Goal: Task Accomplishment & Management: Use online tool/utility

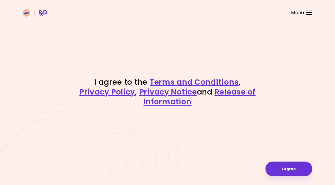
click at [294, 172] on button "I Agree" at bounding box center [288, 169] width 47 height 15
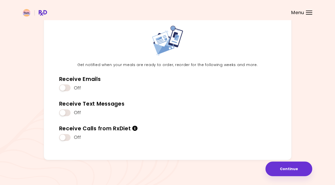
scroll to position [26, 0]
click at [292, 169] on button "Continue" at bounding box center [288, 169] width 47 height 15
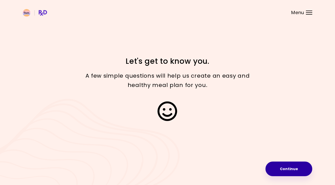
click at [297, 169] on button "Continue" at bounding box center [288, 169] width 47 height 15
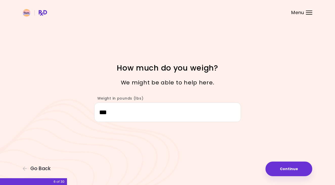
click at [294, 171] on button "Continue" at bounding box center [288, 169] width 47 height 15
select select "****"
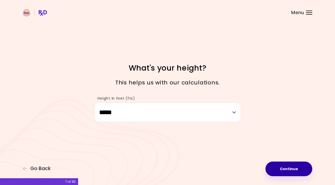
click at [292, 173] on button "Continue" at bounding box center [288, 169] width 47 height 15
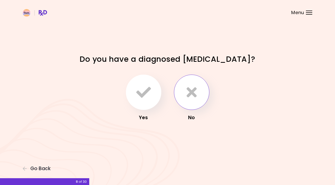
click at [188, 97] on icon "button" at bounding box center [191, 92] width 10 height 15
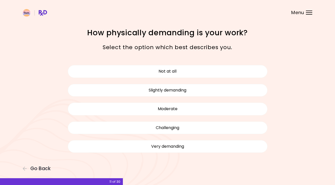
click at [249, 107] on button "Moderate" at bounding box center [168, 109] width 200 height 13
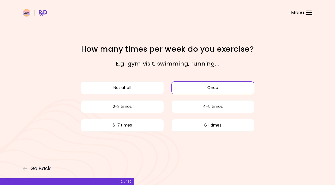
click at [193, 89] on button "Once" at bounding box center [212, 88] width 83 height 13
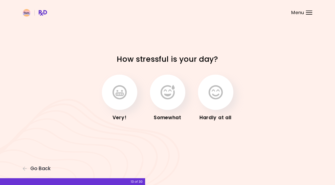
click at [179, 100] on button "button" at bounding box center [167, 92] width 35 height 35
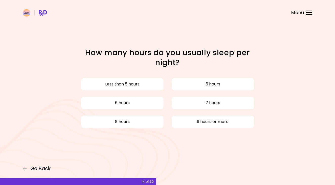
click at [218, 104] on button "7 hours" at bounding box center [212, 103] width 83 height 13
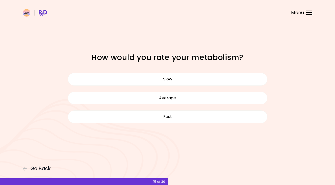
click at [194, 98] on button "Average" at bounding box center [168, 98] width 200 height 13
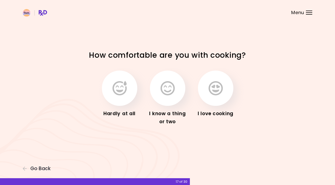
click at [171, 93] on icon "button" at bounding box center [167, 88] width 14 height 15
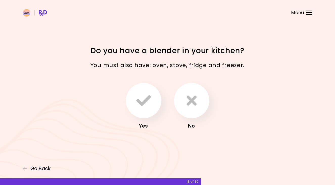
click at [193, 103] on icon "button" at bounding box center [191, 100] width 10 height 15
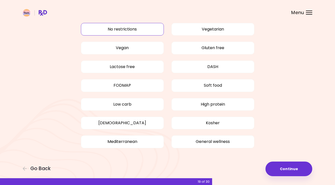
scroll to position [25, 0]
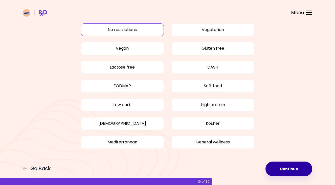
click at [292, 170] on button "Continue" at bounding box center [288, 169] width 47 height 15
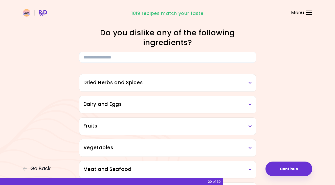
click at [239, 86] on div "Dried Herbs and Spices" at bounding box center [167, 82] width 176 height 17
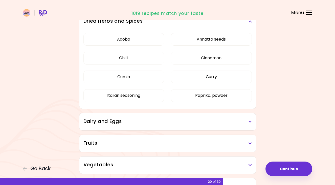
scroll to position [62, 0]
click at [246, 123] on h3 "Dairy and Eggs" at bounding box center [167, 121] width 168 height 7
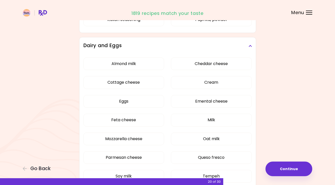
scroll to position [140, 0]
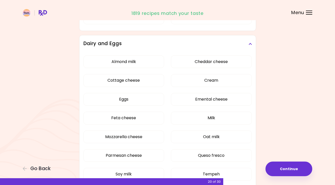
click at [140, 57] on button "Almond milk" at bounding box center [123, 62] width 81 height 13
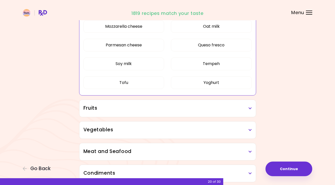
scroll to position [180, 0]
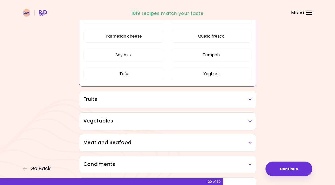
click at [248, 102] on h3 "Fruits" at bounding box center [167, 99] width 168 height 7
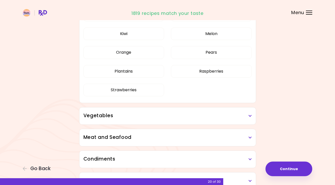
scroll to position [302, 0]
click at [246, 119] on div "Vegetables" at bounding box center [167, 115] width 176 height 17
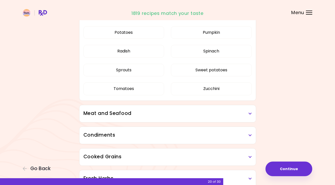
scroll to position [637, 0]
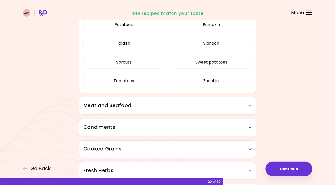
click at [240, 107] on h3 "Meat and Seafood" at bounding box center [167, 105] width 168 height 7
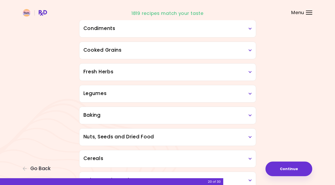
scroll to position [853, 0]
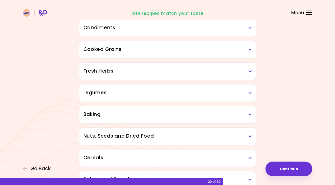
click at [249, 94] on icon at bounding box center [249, 93] width 3 height 4
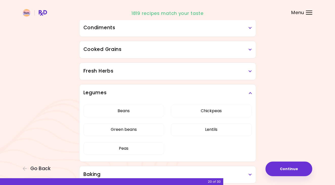
click at [248, 94] on icon at bounding box center [249, 93] width 3 height 4
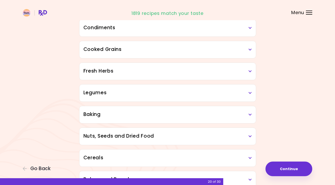
click at [245, 73] on h3 "Fresh Herbs" at bounding box center [167, 71] width 168 height 7
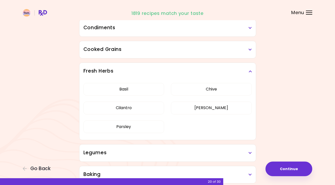
click at [242, 78] on div "Fresh Herbs" at bounding box center [167, 71] width 176 height 17
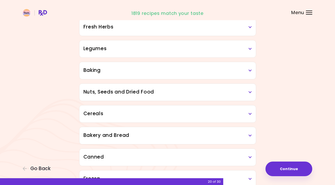
scroll to position [897, 0]
click at [242, 96] on div "Nuts, Seeds and Dried Food" at bounding box center [167, 92] width 176 height 17
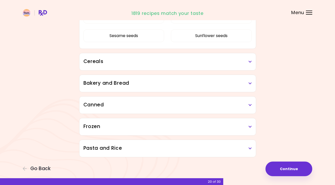
scroll to position [1046, 0]
click at [298, 170] on button "Continue" at bounding box center [288, 169] width 47 height 15
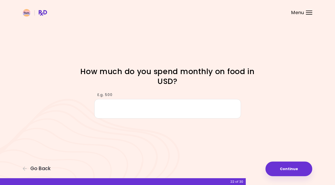
click at [205, 109] on input "E.g. 500" at bounding box center [167, 108] width 146 height 19
type input "***"
click at [294, 167] on button "Continue" at bounding box center [288, 169] width 47 height 15
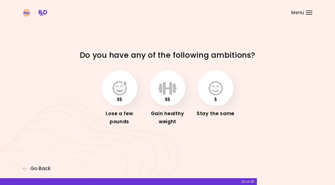
click at [119, 85] on icon "button" at bounding box center [119, 88] width 14 height 15
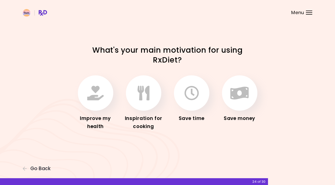
click at [95, 99] on icon "button" at bounding box center [95, 93] width 16 height 15
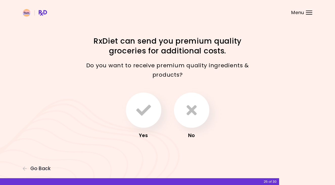
click at [195, 115] on icon "button" at bounding box center [191, 110] width 10 height 15
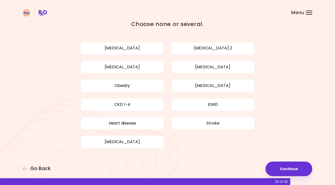
scroll to position [23, 0]
click at [292, 168] on button "Continue" at bounding box center [288, 169] width 47 height 15
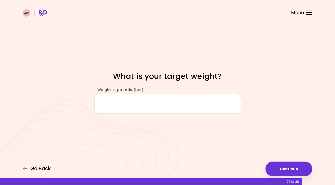
click at [40, 169] on span "Go Back" at bounding box center [40, 169] width 20 height 6
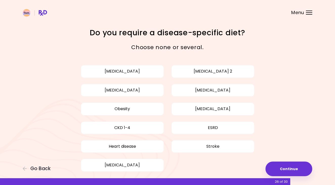
click at [142, 111] on button "Obesity" at bounding box center [122, 109] width 83 height 13
click at [291, 169] on button "Continue" at bounding box center [288, 169] width 47 height 15
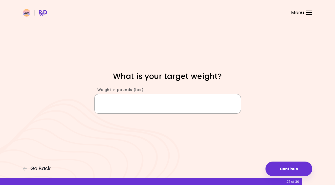
click at [186, 105] on input "Weight in pounds (lbs)" at bounding box center [167, 103] width 146 height 19
type input "***"
click at [294, 170] on button "Continue" at bounding box center [288, 169] width 47 height 15
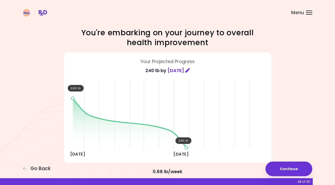
click at [190, 70] on icon at bounding box center [187, 70] width 5 height 5
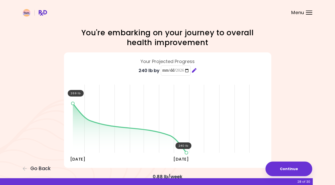
click at [305, 89] on div "**********" at bounding box center [167, 133] width 335 height 266
click at [293, 167] on button "Continue" at bounding box center [288, 169] width 47 height 15
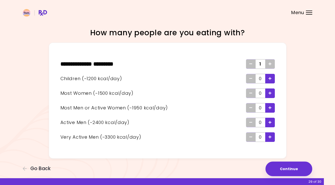
click at [270, 107] on icon "Add - Man or Active Woman" at bounding box center [269, 107] width 3 height 3
click at [293, 168] on button "Continue" at bounding box center [288, 169] width 47 height 15
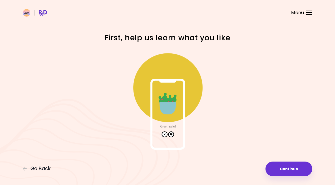
click at [292, 169] on button "Continue" at bounding box center [288, 169] width 47 height 15
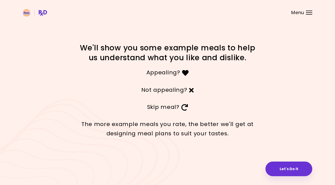
click at [293, 171] on button "Let's Do It" at bounding box center [288, 169] width 47 height 15
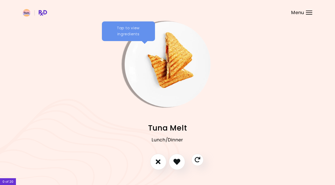
click at [160, 164] on icon "I don't like this recipe" at bounding box center [158, 162] width 5 height 7
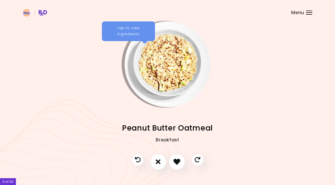
click at [178, 164] on icon "I like this recipe" at bounding box center [176, 162] width 7 height 7
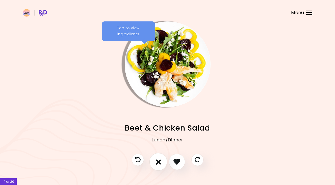
click at [156, 163] on icon "I don't like this recipe" at bounding box center [157, 162] width 5 height 8
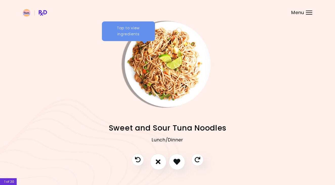
click at [160, 161] on icon "I don't like this recipe" at bounding box center [158, 162] width 5 height 7
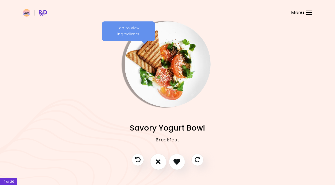
click at [160, 161] on icon "I don't like this recipe" at bounding box center [158, 162] width 5 height 7
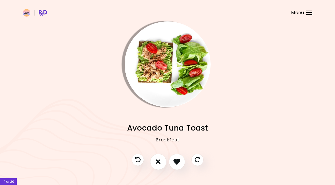
click at [177, 162] on icon "I like this recipe" at bounding box center [176, 162] width 7 height 7
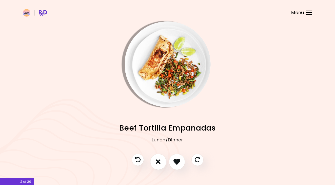
click at [178, 161] on icon "I like this recipe" at bounding box center [176, 162] width 7 height 7
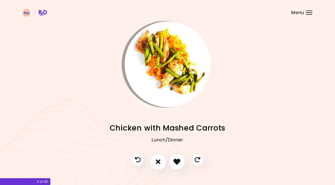
click at [179, 159] on icon "I like this recipe" at bounding box center [176, 162] width 7 height 7
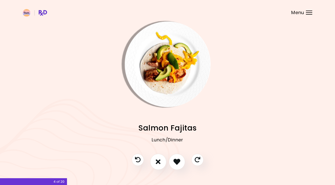
click at [160, 161] on icon "I don't like this recipe" at bounding box center [158, 162] width 5 height 7
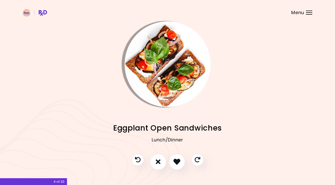
click at [158, 162] on icon "I don't like this recipe" at bounding box center [158, 162] width 5 height 7
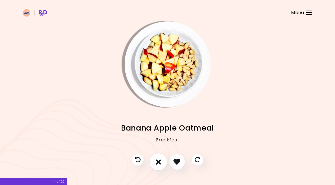
click at [157, 161] on icon "I don't like this recipe" at bounding box center [157, 162] width 5 height 8
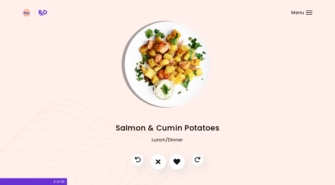
click at [165, 164] on button "I don't like this recipe" at bounding box center [158, 162] width 16 height 16
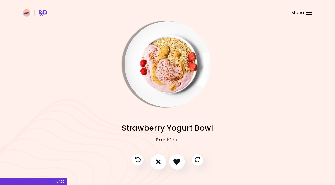
click at [180, 159] on icon "I like this recipe" at bounding box center [176, 162] width 7 height 7
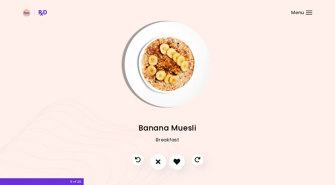
click at [174, 160] on icon "I like this recipe" at bounding box center [176, 162] width 7 height 7
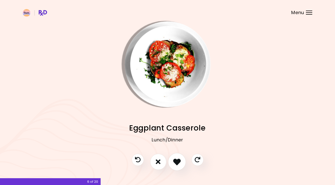
click at [179, 163] on icon "I like this recipe" at bounding box center [177, 162] width 8 height 8
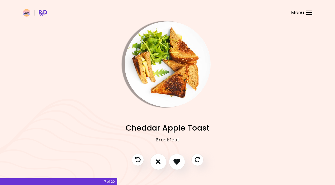
click at [180, 163] on icon "I like this recipe" at bounding box center [176, 162] width 7 height 7
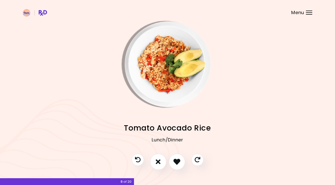
click at [178, 162] on icon "I like this recipe" at bounding box center [176, 162] width 7 height 7
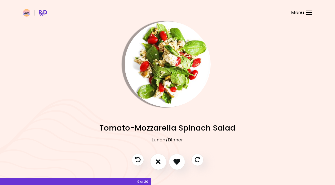
click at [176, 161] on icon "I like this recipe" at bounding box center [176, 162] width 7 height 7
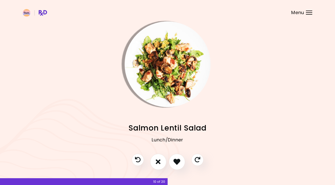
click at [159, 159] on icon "I don't like this recipe" at bounding box center [158, 162] width 5 height 7
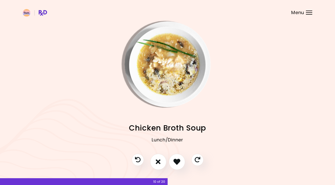
click at [160, 165] on icon "I don't like this recipe" at bounding box center [158, 162] width 5 height 7
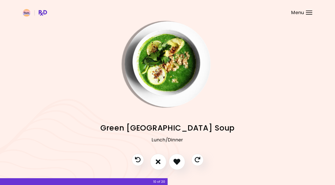
click at [160, 161] on icon "I don't like this recipe" at bounding box center [158, 162] width 5 height 7
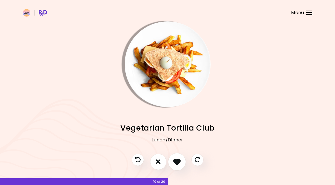
click at [179, 162] on icon "I like this recipe" at bounding box center [177, 162] width 8 height 8
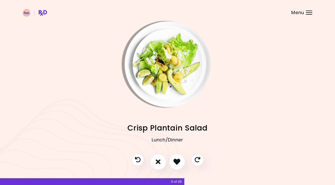
click at [161, 164] on button "I don't like this recipe" at bounding box center [158, 162] width 16 height 16
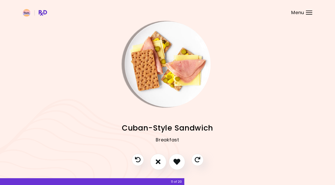
click at [179, 163] on icon "I like this recipe" at bounding box center [176, 162] width 7 height 7
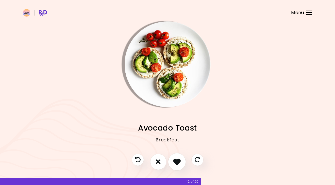
click at [179, 163] on icon "I like this recipe" at bounding box center [177, 162] width 8 height 8
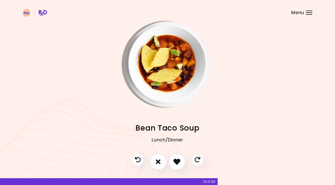
click at [178, 162] on icon "I like this recipe" at bounding box center [176, 162] width 7 height 7
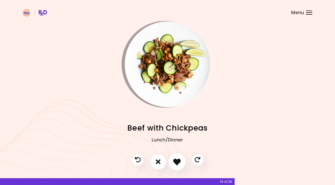
click at [177, 166] on button "I like this recipe" at bounding box center [177, 162] width 18 height 18
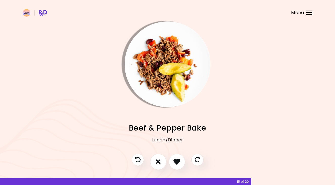
click at [160, 164] on icon "I don't like this recipe" at bounding box center [158, 162] width 5 height 7
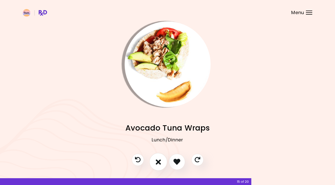
click at [156, 161] on icon "I don't like this recipe" at bounding box center [157, 162] width 5 height 8
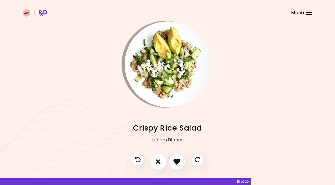
click at [179, 162] on icon "I like this recipe" at bounding box center [176, 162] width 7 height 7
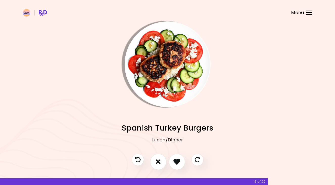
click at [180, 162] on icon "I like this recipe" at bounding box center [176, 162] width 7 height 7
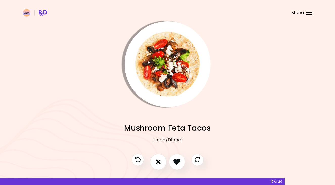
click at [180, 163] on icon "I like this recipe" at bounding box center [176, 162] width 7 height 7
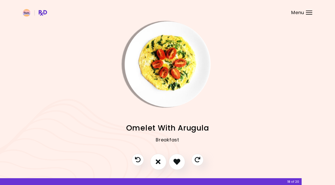
click at [175, 162] on icon "I like this recipe" at bounding box center [176, 162] width 7 height 7
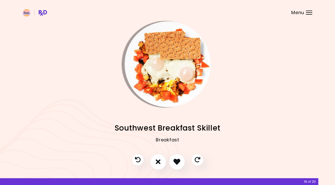
click at [173, 168] on button "I like this recipe" at bounding box center [177, 162] width 16 height 16
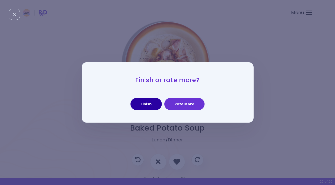
click at [149, 103] on button "Finish" at bounding box center [145, 104] width 31 height 12
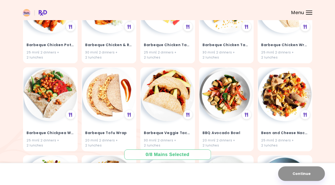
scroll to position [1152, 0]
